Goal: Task Accomplishment & Management: Manage account settings

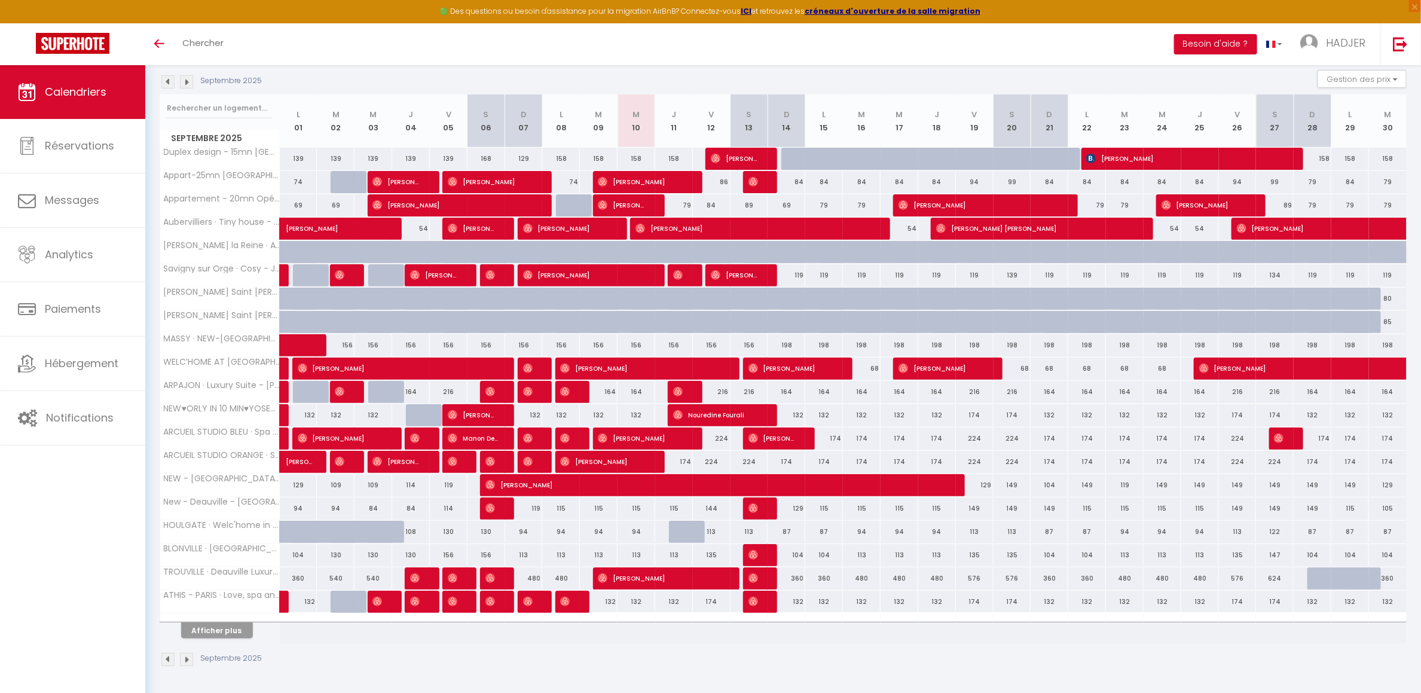
scroll to position [132, 0]
click at [206, 626] on button "Afficher plus" at bounding box center [217, 630] width 72 height 16
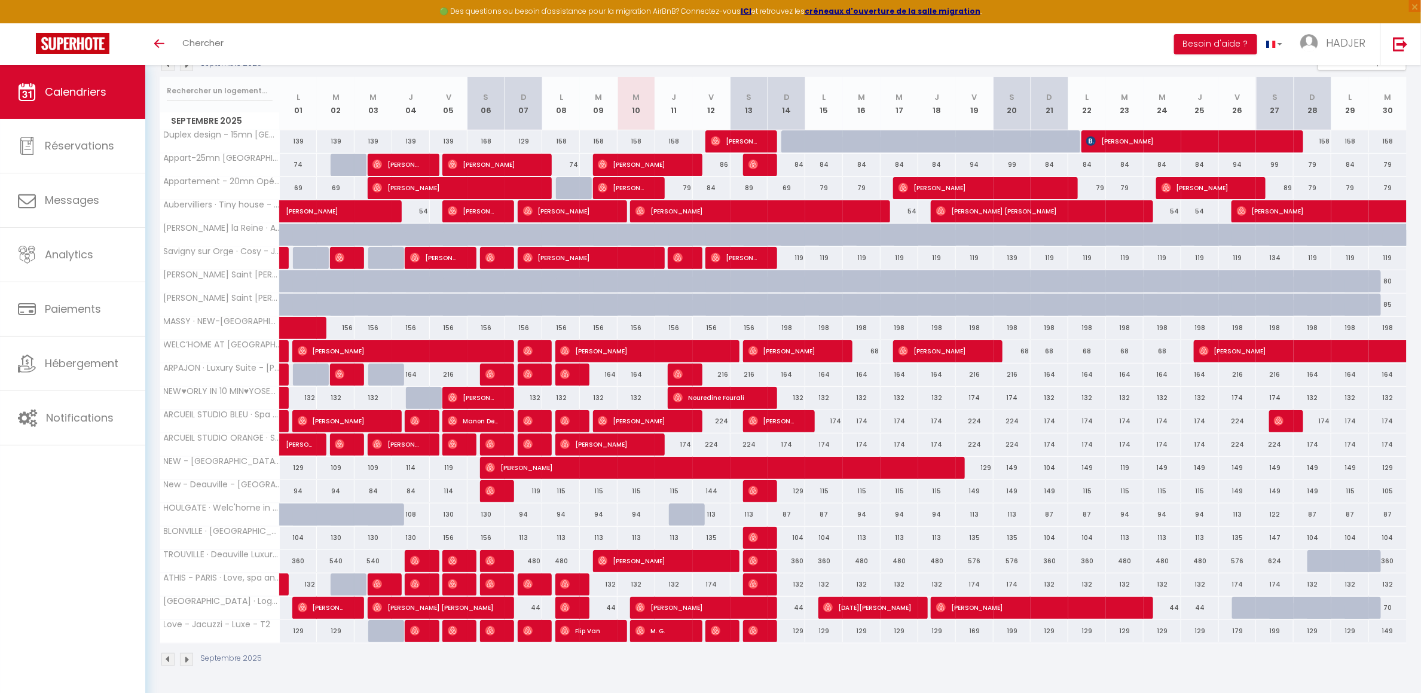
scroll to position [149, 0]
click at [388, 662] on div "Septembre 2025" at bounding box center [783, 660] width 1247 height 35
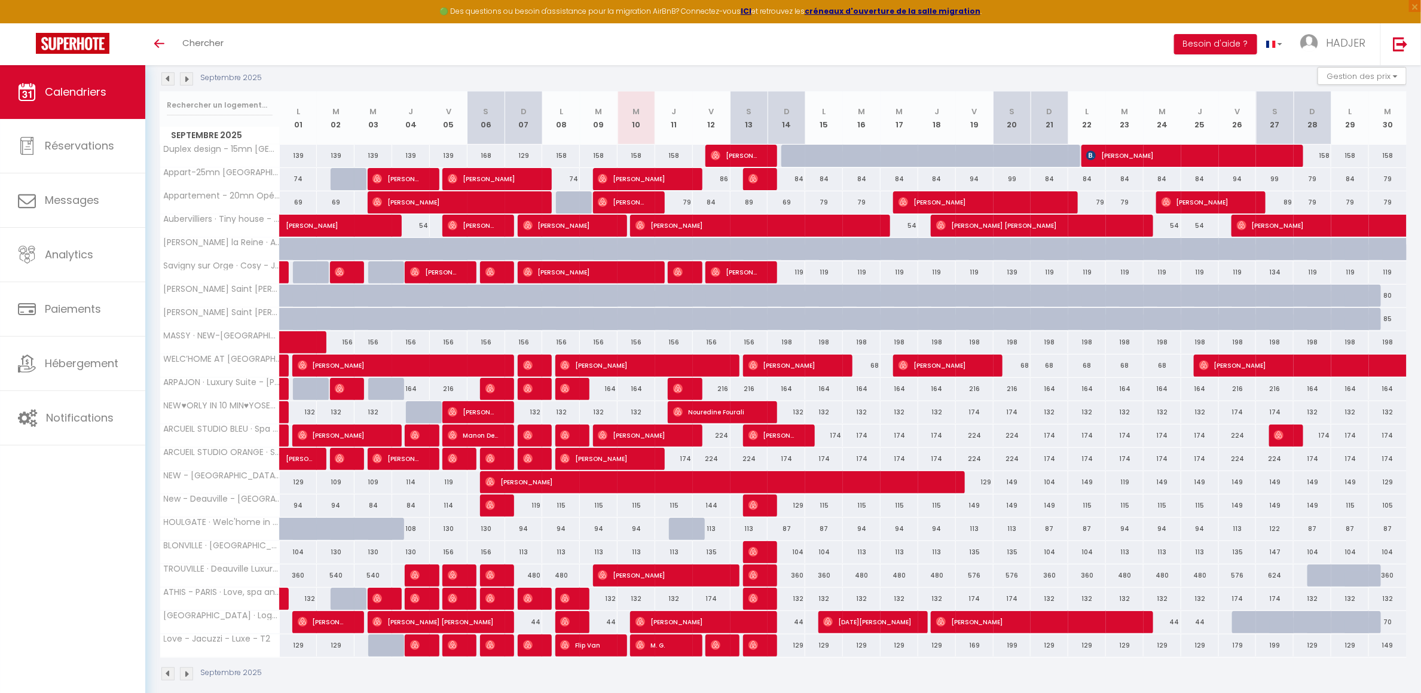
scroll to position [129, 0]
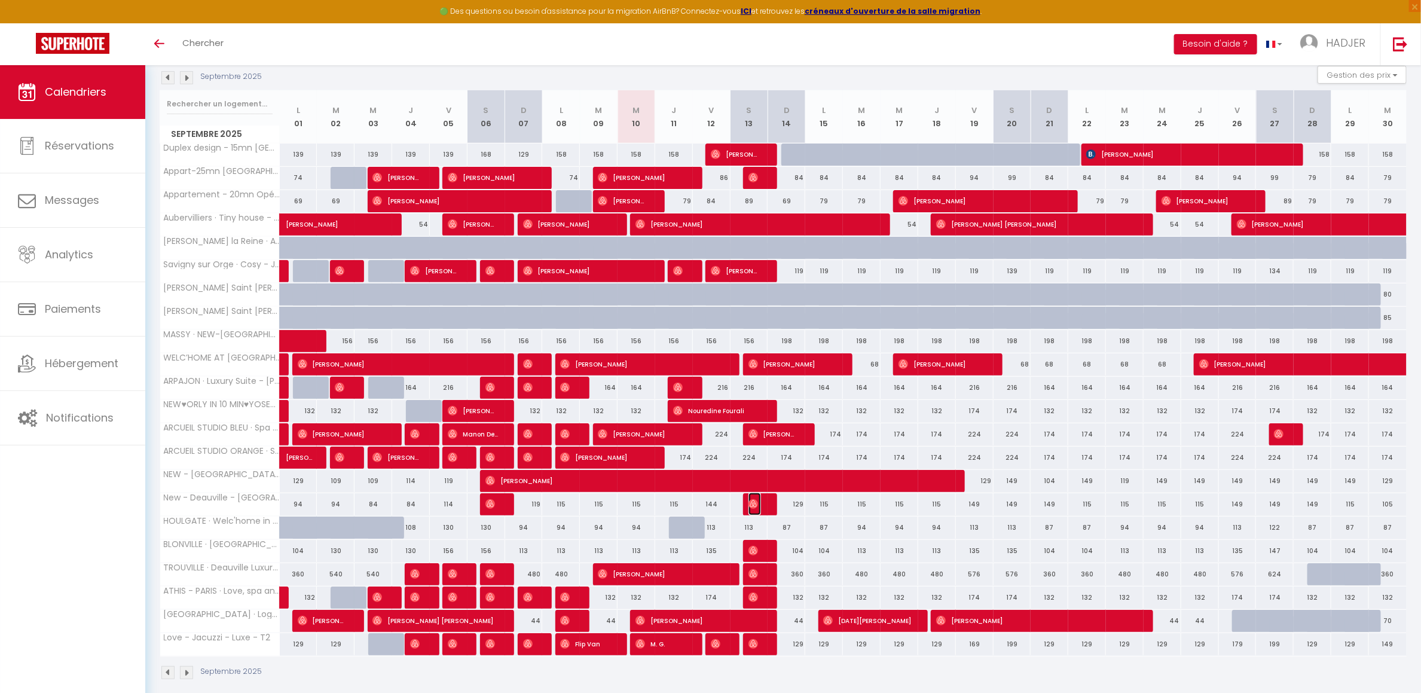
click at [754, 509] on img at bounding box center [753, 504] width 10 height 10
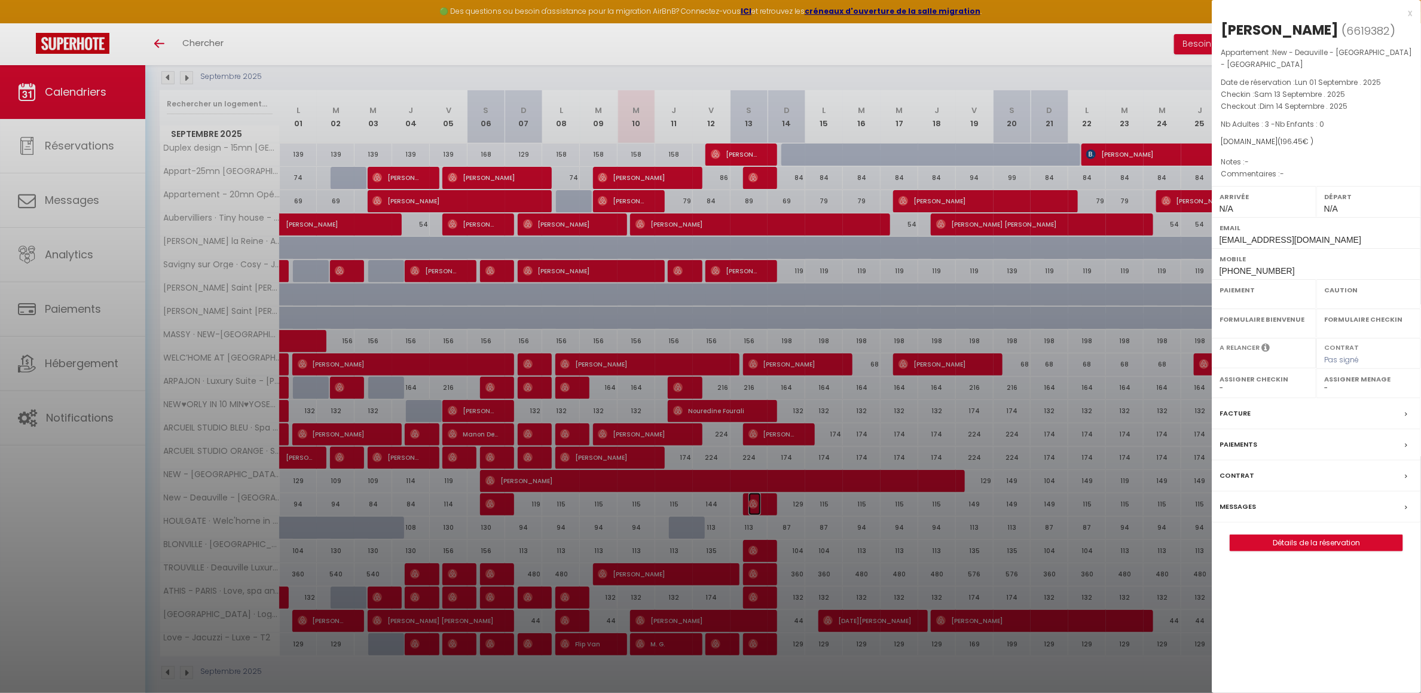
select select "OK"
select select "0"
select select "1"
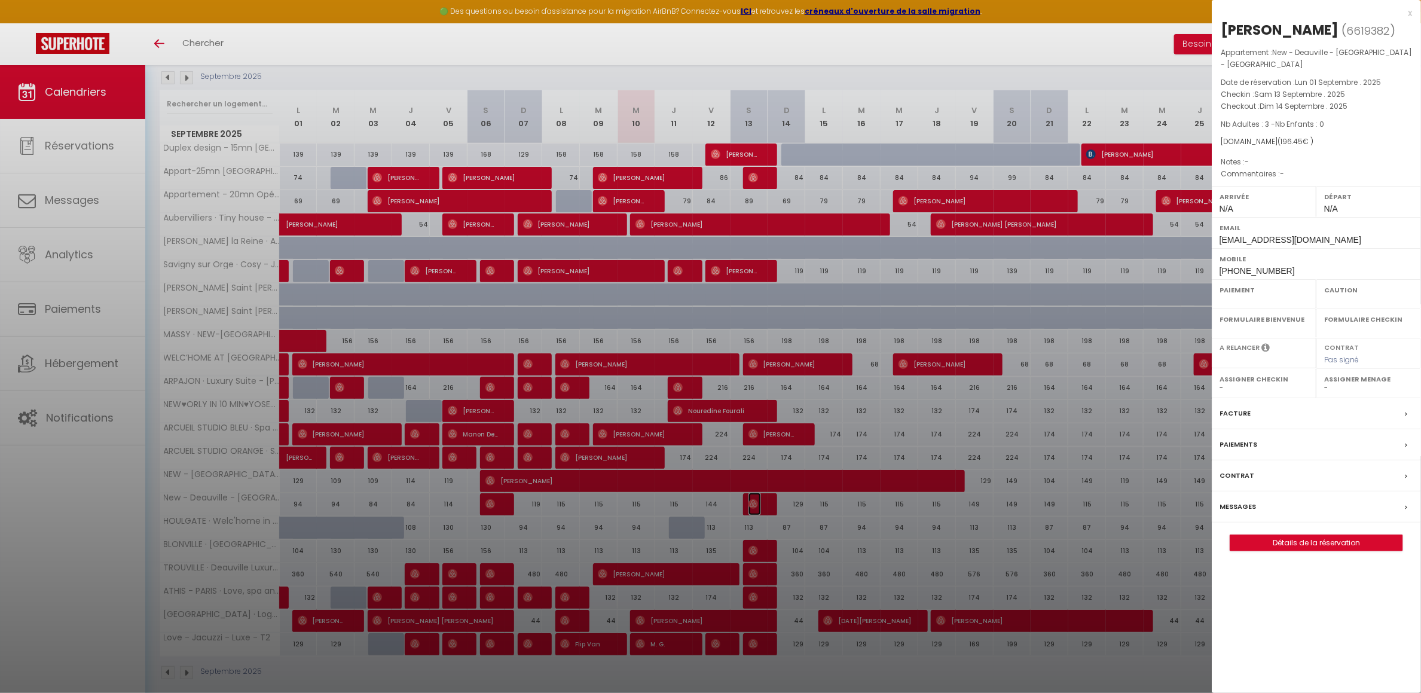
select select
click at [754, 497] on div at bounding box center [710, 346] width 1421 height 693
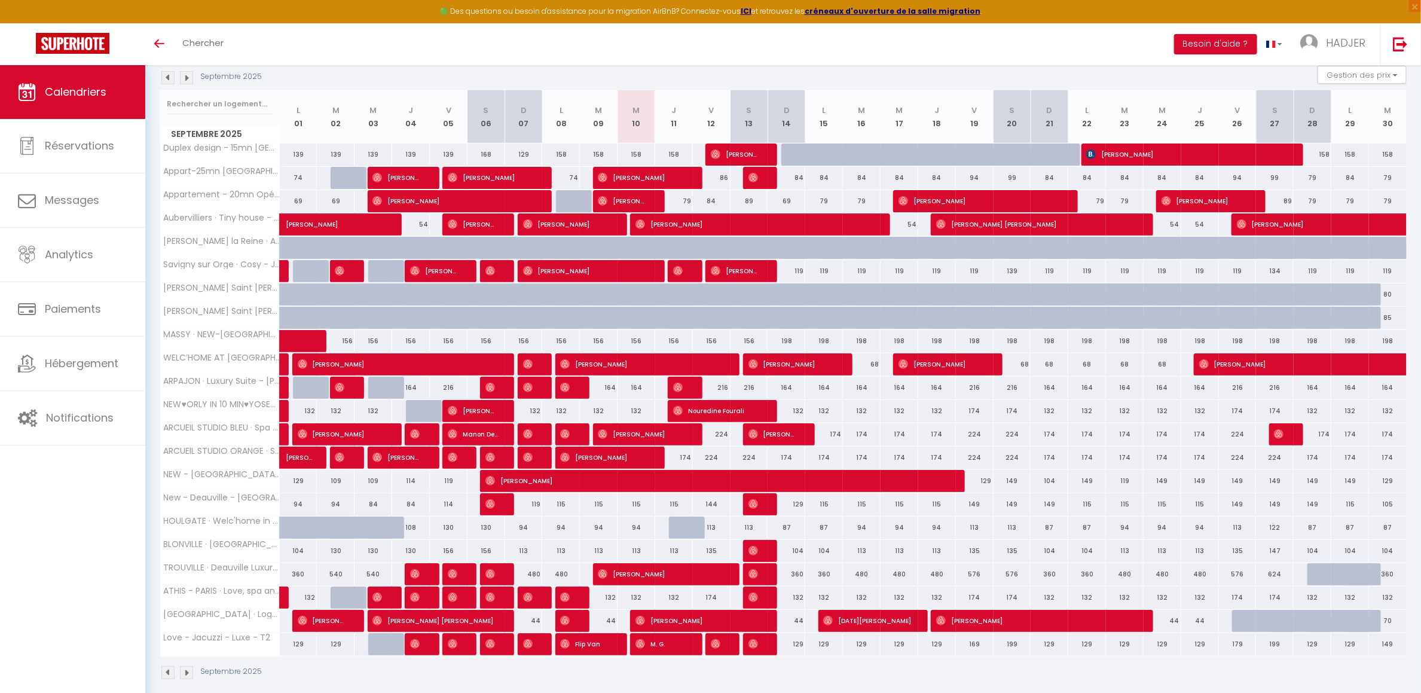
click at [763, 512] on div at bounding box center [762, 504] width 38 height 23
click at [753, 509] on img at bounding box center [753, 504] width 10 height 10
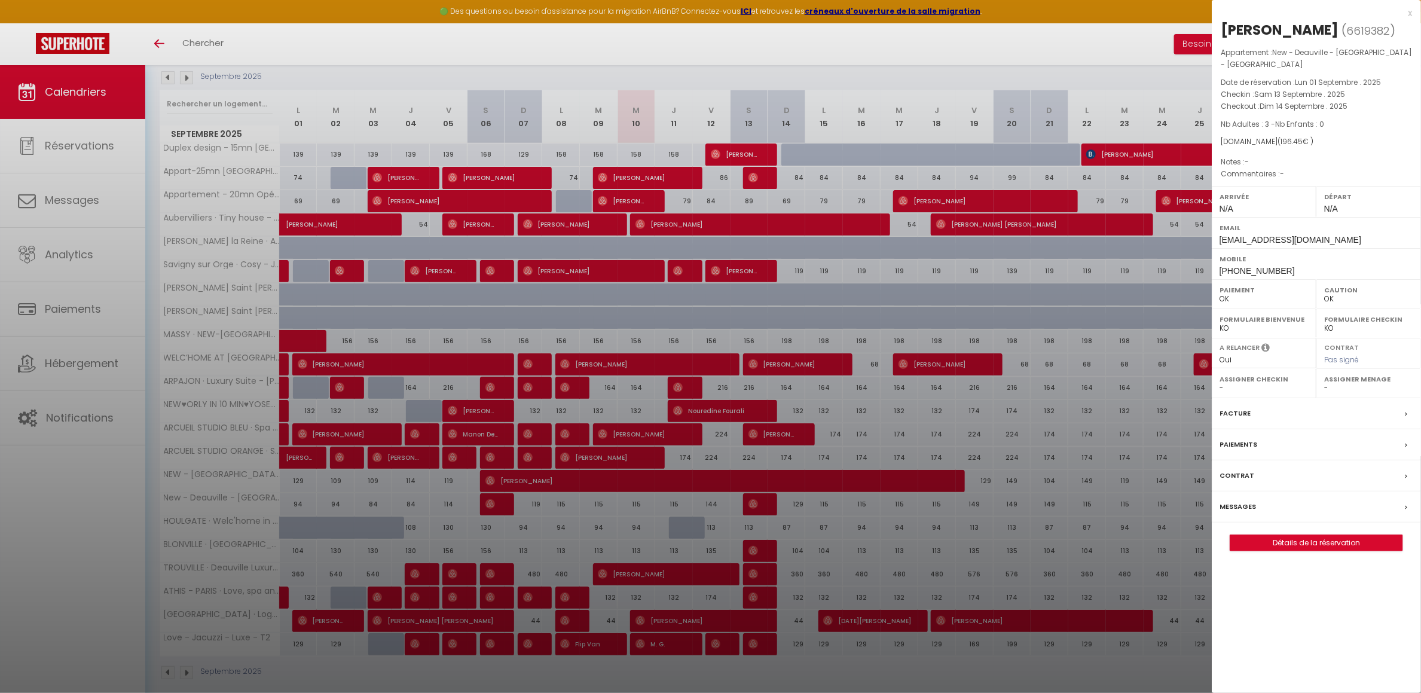
click at [1240, 24] on div "[PERSON_NAME]" at bounding box center [1280, 29] width 118 height 19
copy div "Kathleen"
